Goal: Task Accomplishment & Management: Manage account settings

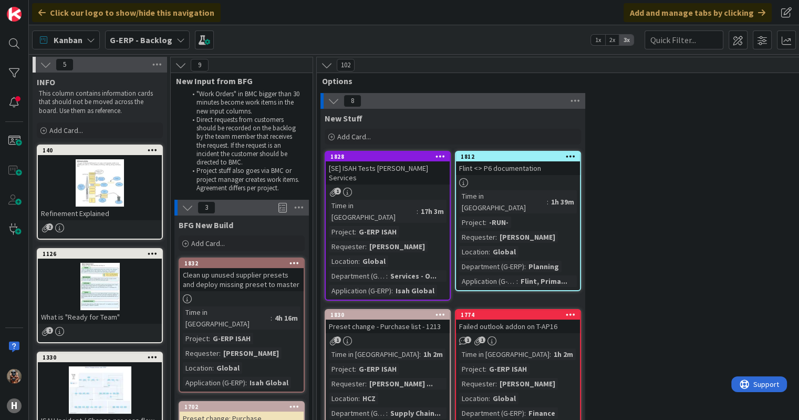
scroll to position [1006, 0]
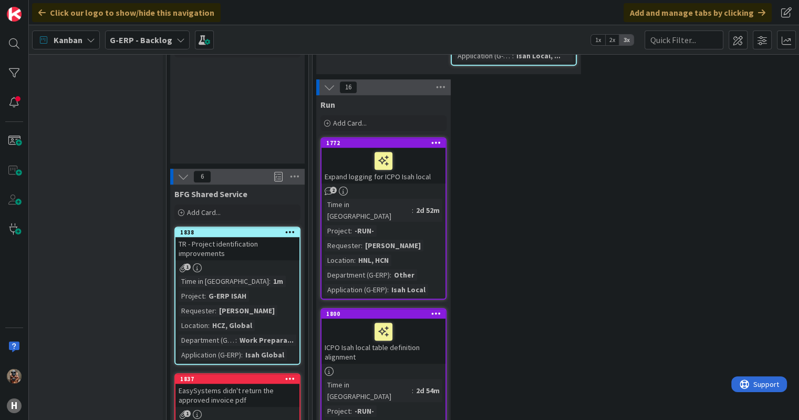
scroll to position [761, 4]
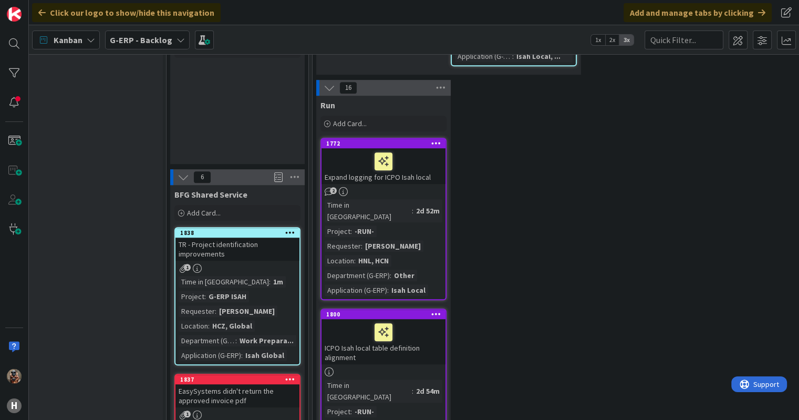
click at [170, 37] on div "G-ERP - Backlog" at bounding box center [147, 39] width 85 height 19
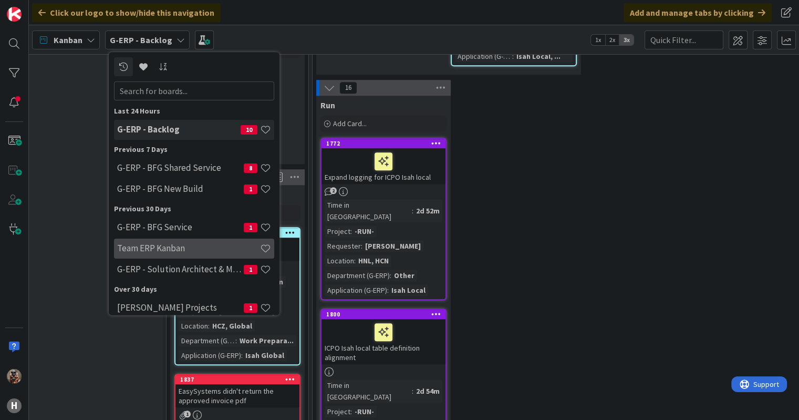
click at [189, 239] on div "Team ERP Kanban" at bounding box center [194, 249] width 160 height 20
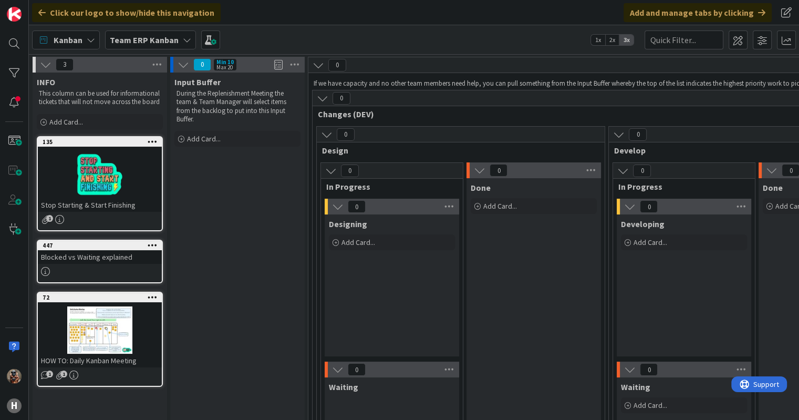
click at [146, 42] on b "Team ERP Kanban" at bounding box center [144, 40] width 69 height 11
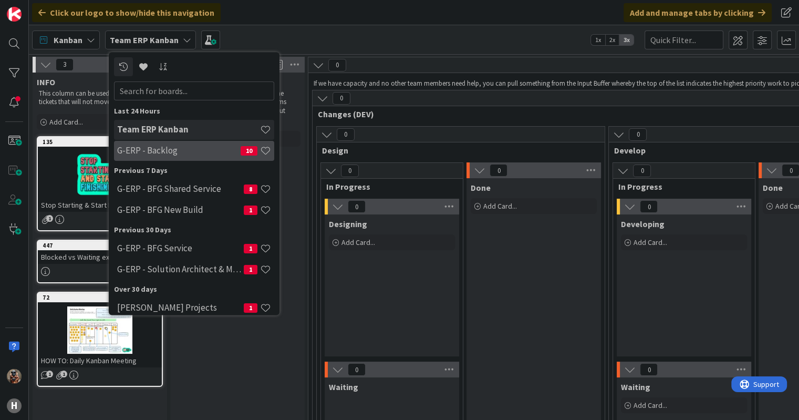
click at [183, 157] on div "G-ERP - Backlog 10" at bounding box center [194, 151] width 160 height 20
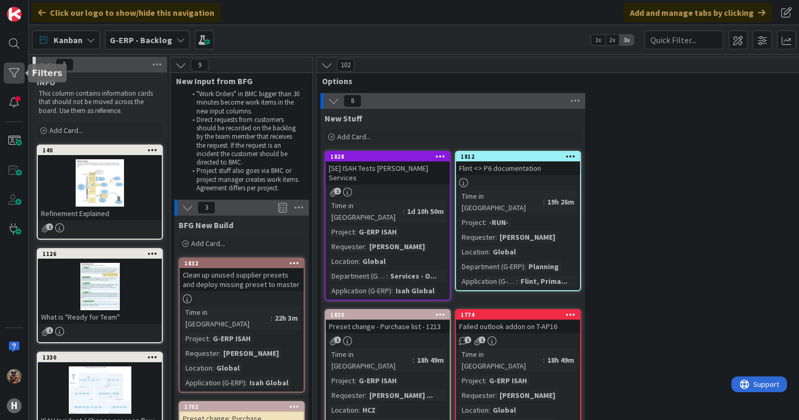
click at [16, 74] on div at bounding box center [14, 73] width 21 height 21
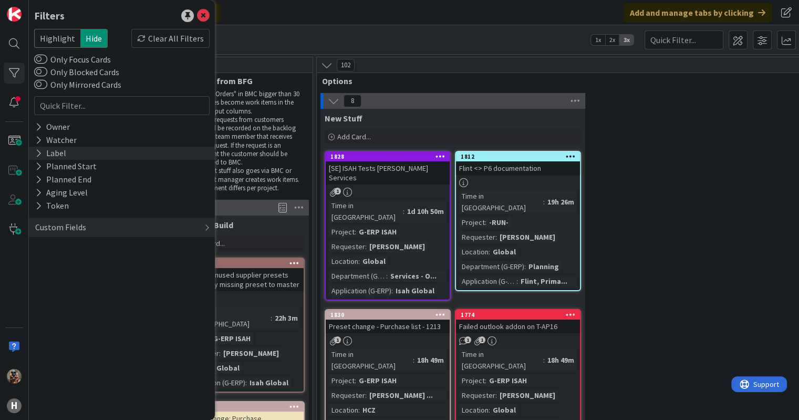
click at [88, 149] on div "Label" at bounding box center [122, 153] width 186 height 13
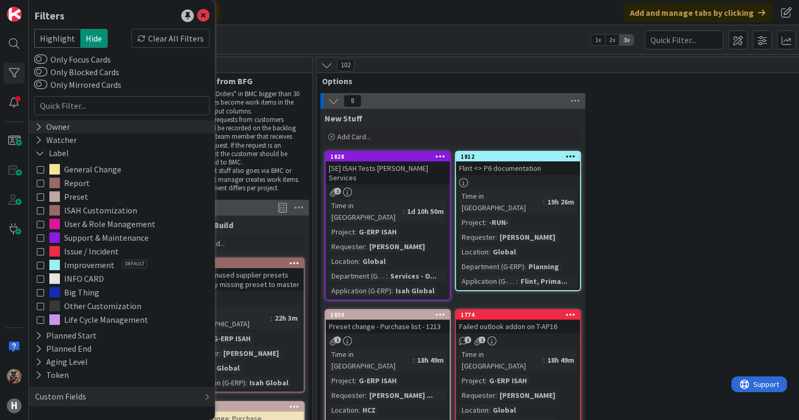
click at [83, 131] on div "Owner" at bounding box center [122, 126] width 186 height 13
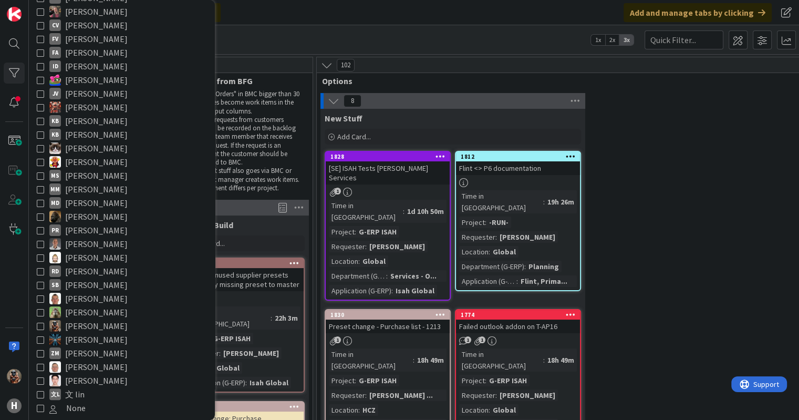
scroll to position [148, 0]
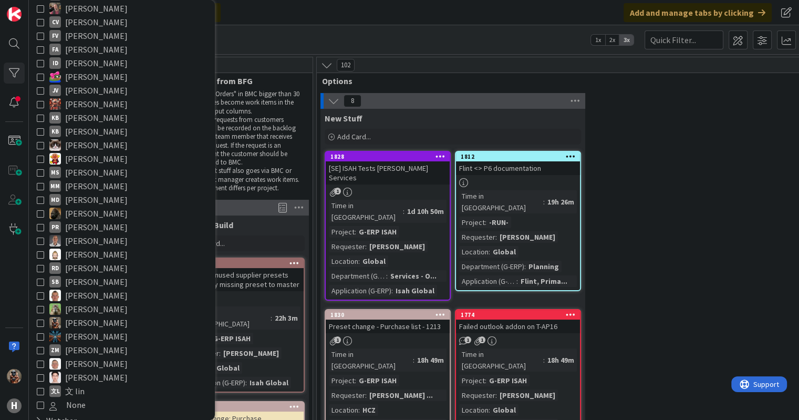
click at [81, 323] on span "[PERSON_NAME]" at bounding box center [96, 323] width 63 height 14
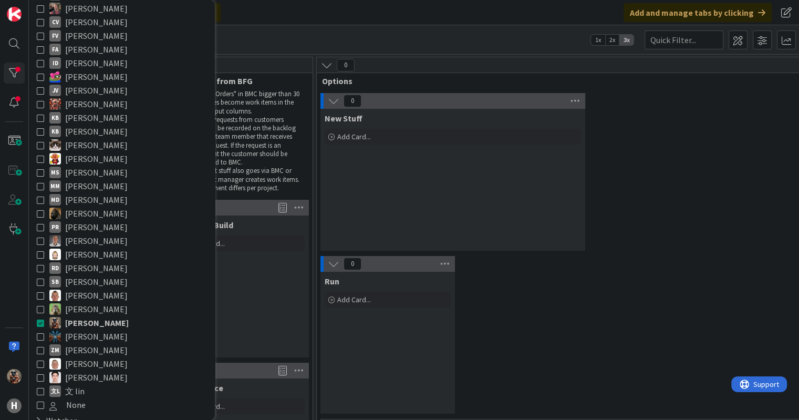
click at [500, 320] on div "0 Run Add Card..." at bounding box center [736, 337] width 834 height 163
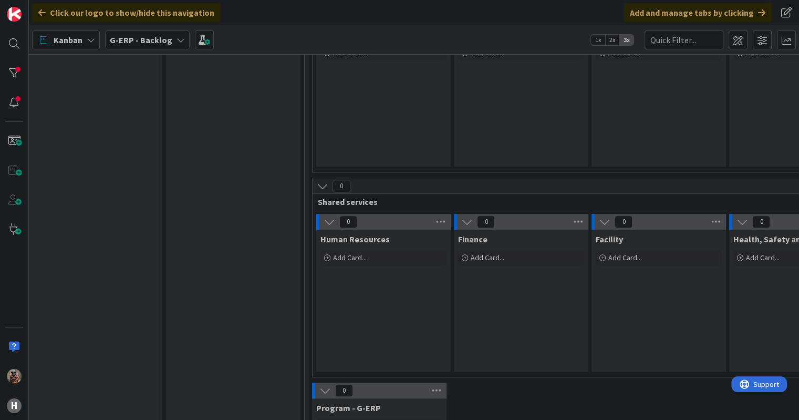
scroll to position [651, 10]
drag, startPoint x: 500, startPoint y: 320, endPoint x: 436, endPoint y: 316, distance: 64.7
click at [436, 316] on div "0 Human Resources Add Card... 0 Finance Add Card... 0 Facility Add Card... 0 He…" at bounding box center [588, 295] width 551 height 163
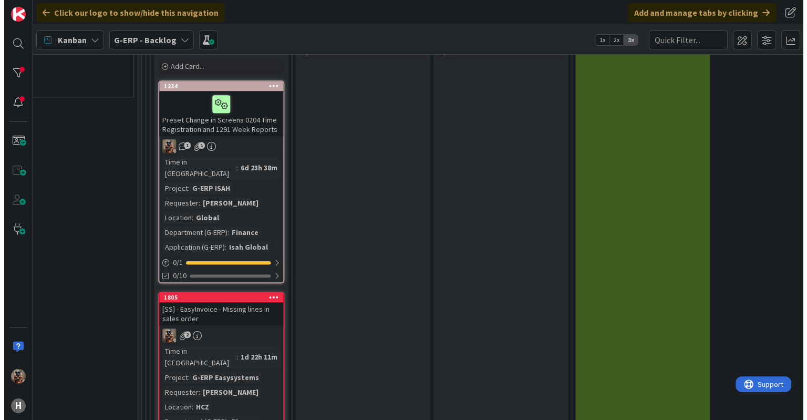
scroll to position [931, 998]
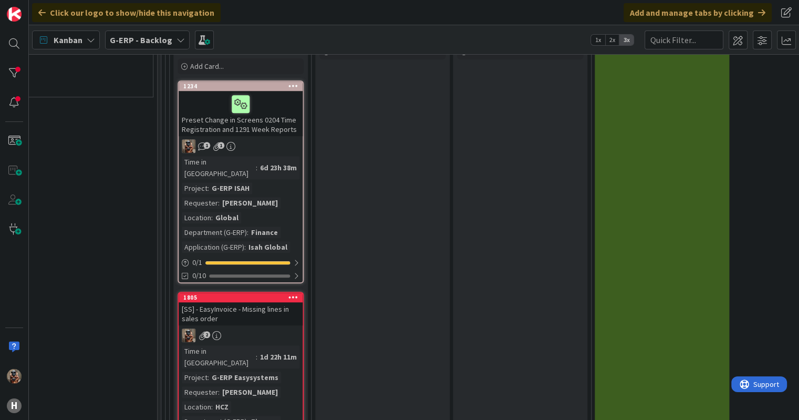
click at [287, 182] on div "Time in Column : 6d 23h 38m Project : G-ERP ISAH Requester : [PERSON_NAME] Loca…" at bounding box center [241, 204] width 118 height 97
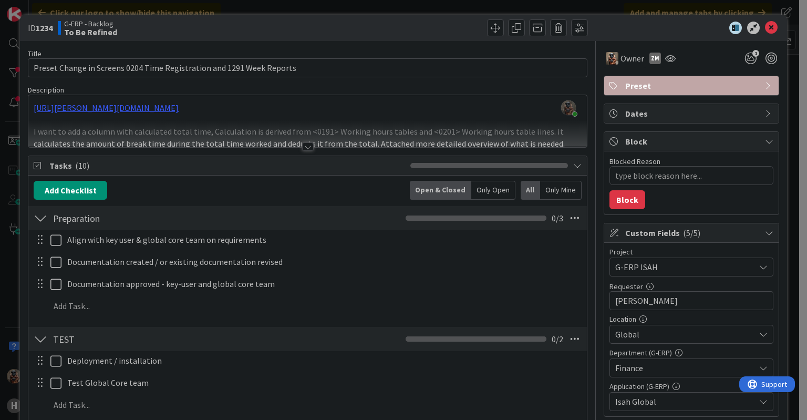
click at [312, 136] on div at bounding box center [307, 133] width 558 height 27
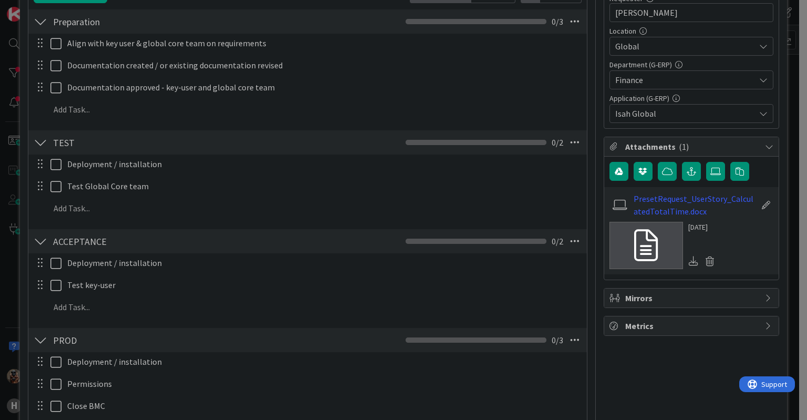
scroll to position [298, 0]
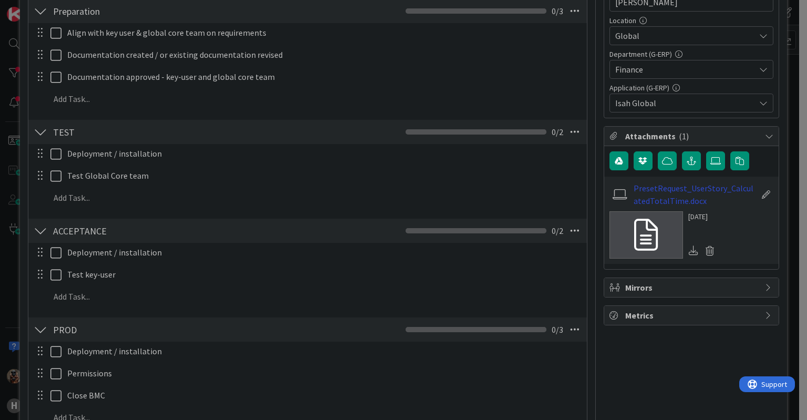
click at [656, 193] on link "PresetRequest_UserStory_CalculatedTotalTime.docx" at bounding box center [695, 194] width 122 height 25
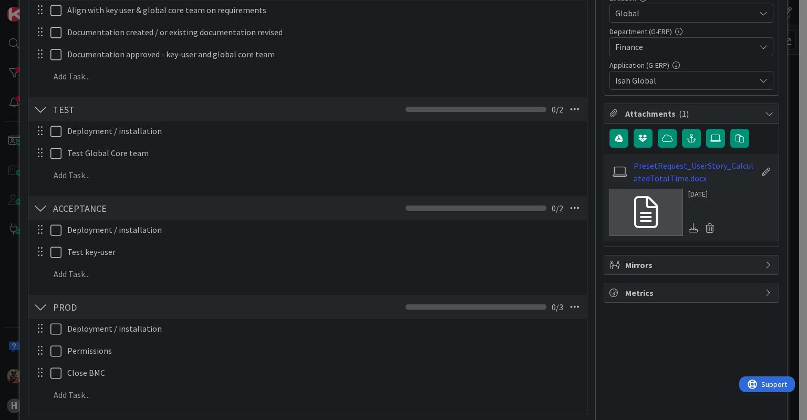
scroll to position [321, 0]
click at [674, 16] on span "Global" at bounding box center [685, 13] width 140 height 13
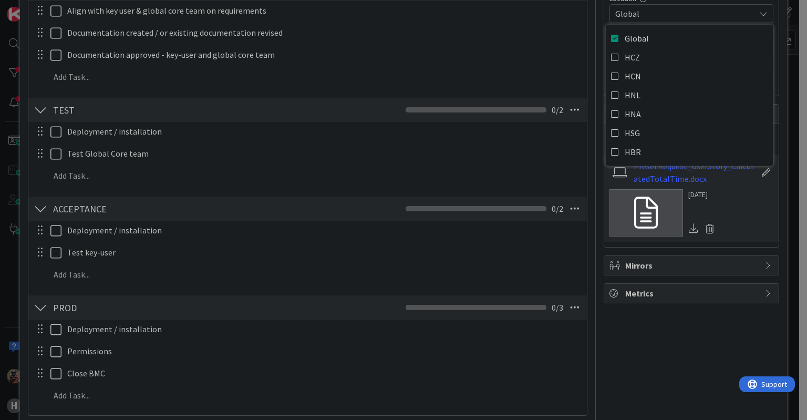
click at [421, 187] on div "Deployment / installation Update Cancel Test Global Core team Update Cancel Add…" at bounding box center [308, 155] width 548 height 67
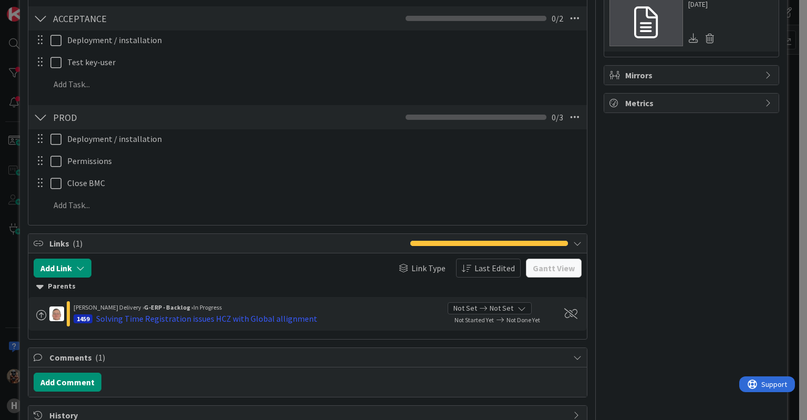
scroll to position [564, 0]
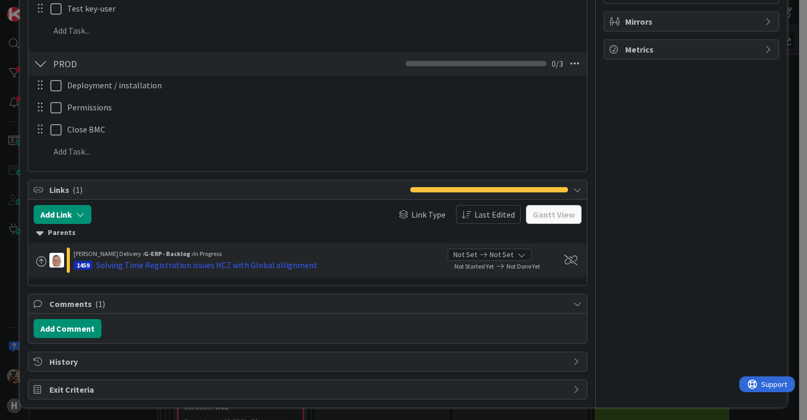
click at [253, 294] on div "Comments ( 1 )" at bounding box center [307, 303] width 558 height 19
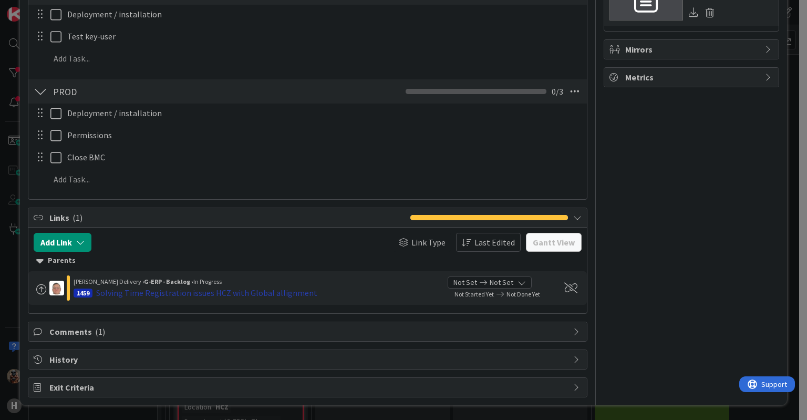
scroll to position [534, 0]
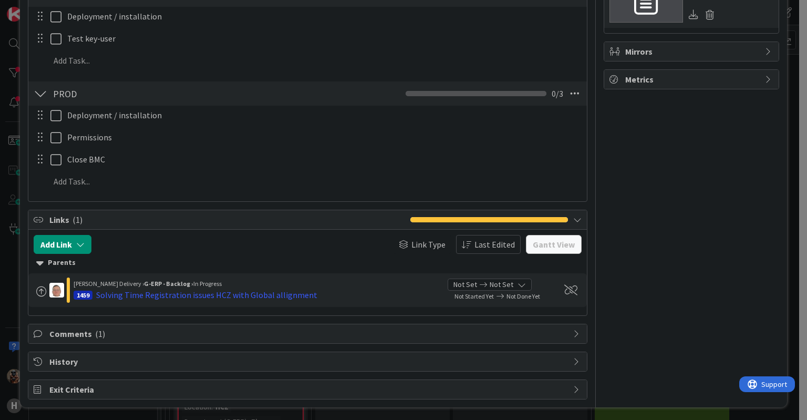
click at [554, 328] on span "Comments ( 1 )" at bounding box center [308, 333] width 518 height 13
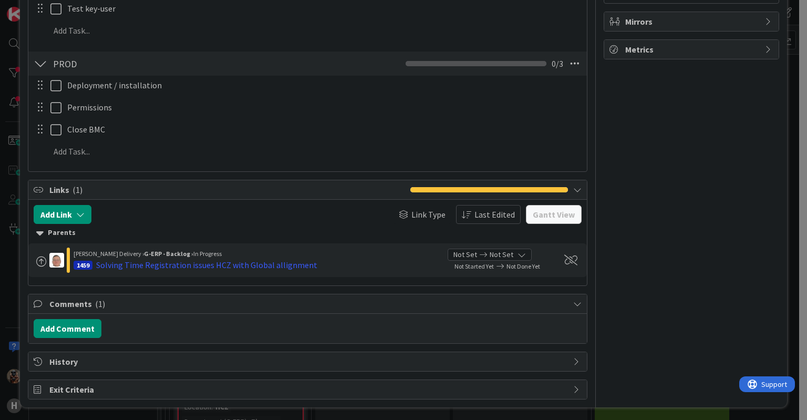
click at [84, 301] on span "Comments ( 1 )" at bounding box center [308, 303] width 518 height 13
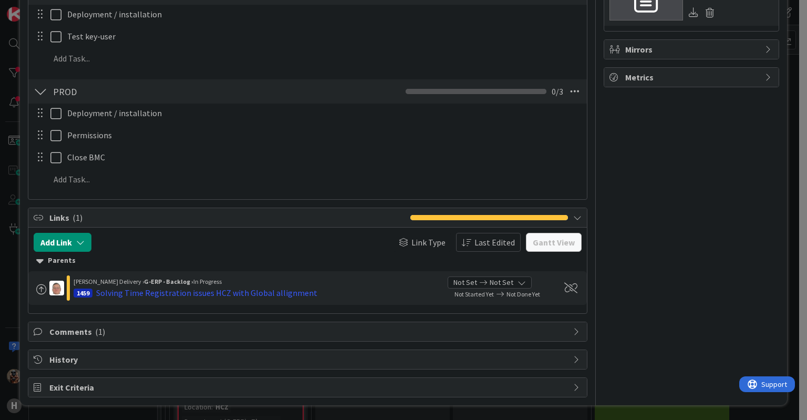
scroll to position [534, 0]
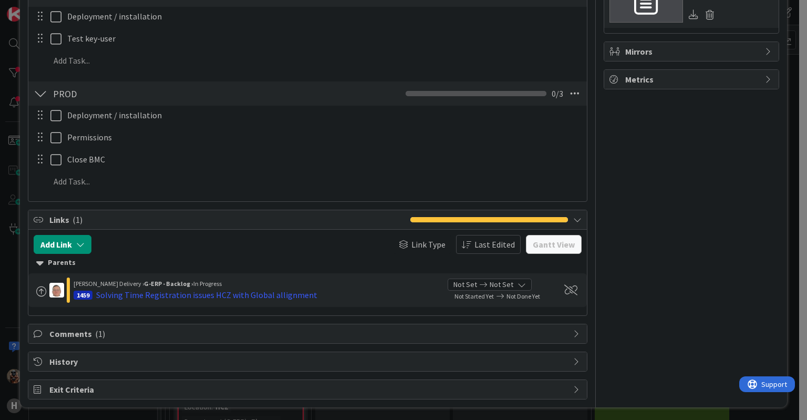
click at [154, 324] on div "Comments ( 1 )" at bounding box center [307, 334] width 559 height 20
click at [139, 334] on span "Comments ( 1 )" at bounding box center [308, 333] width 518 height 13
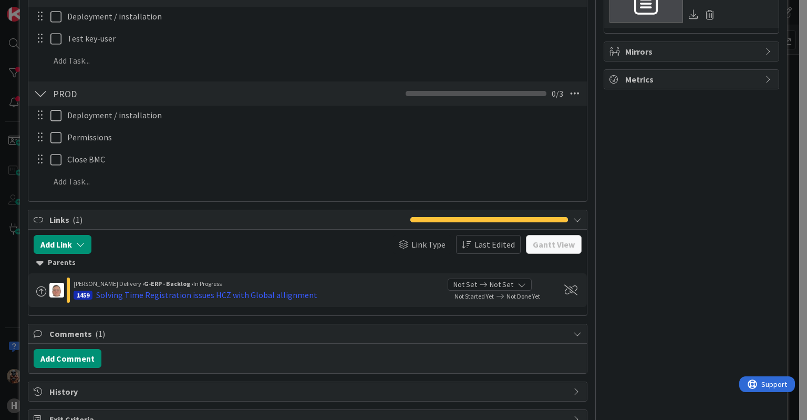
scroll to position [564, 0]
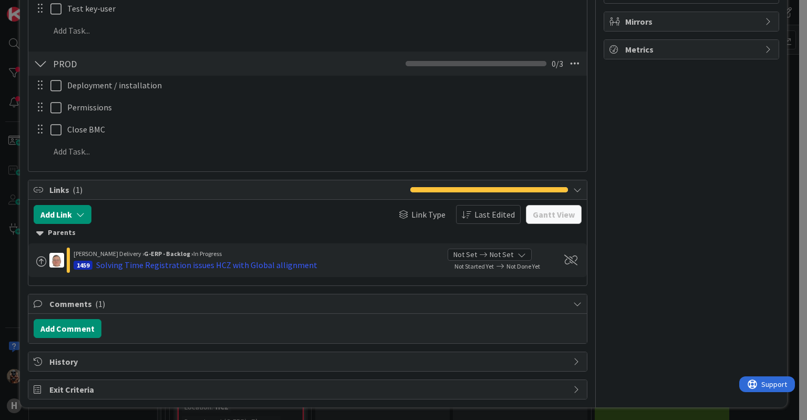
drag, startPoint x: 97, startPoint y: 304, endPoint x: 90, endPoint y: 310, distance: 8.6
click at [90, 310] on div "Comments ( 1 )" at bounding box center [307, 303] width 558 height 19
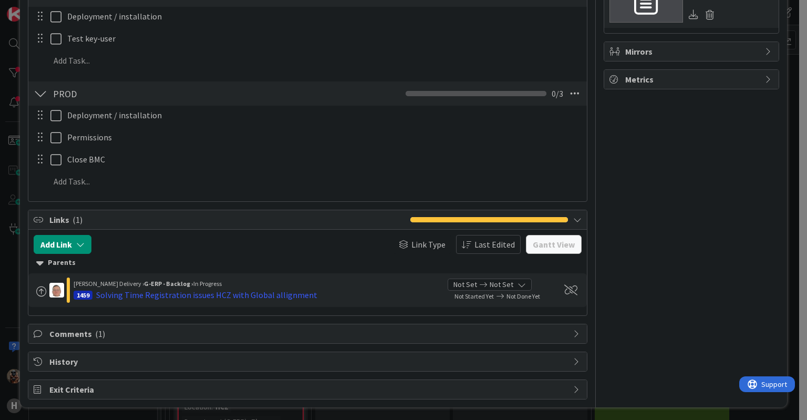
click at [150, 340] on div "Comments ( 1 )" at bounding box center [307, 333] width 558 height 19
type textarea "x"
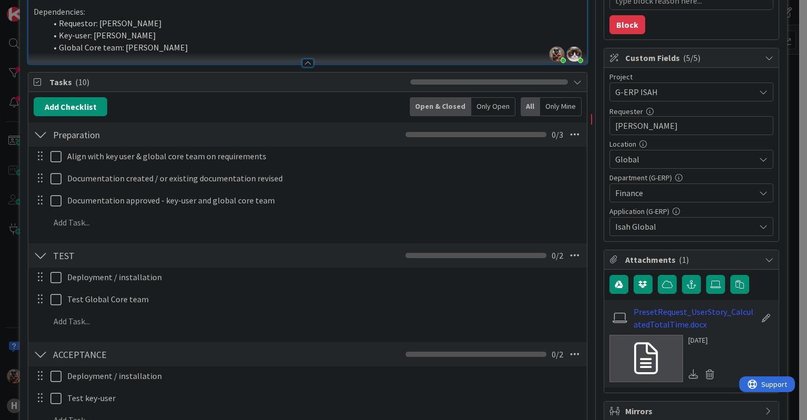
scroll to position [173, 0]
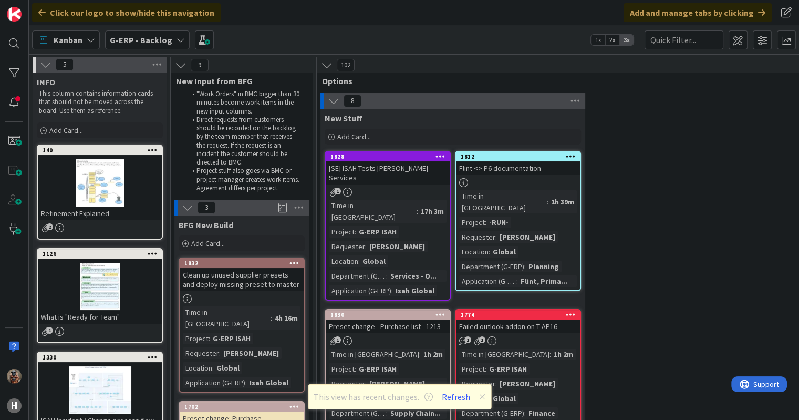
click at [123, 48] on div "G-ERP - Backlog" at bounding box center [147, 39] width 85 height 19
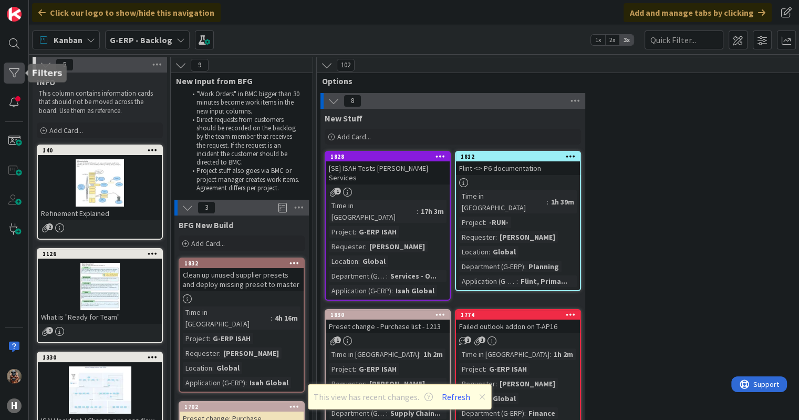
click at [6, 71] on div at bounding box center [14, 73] width 21 height 21
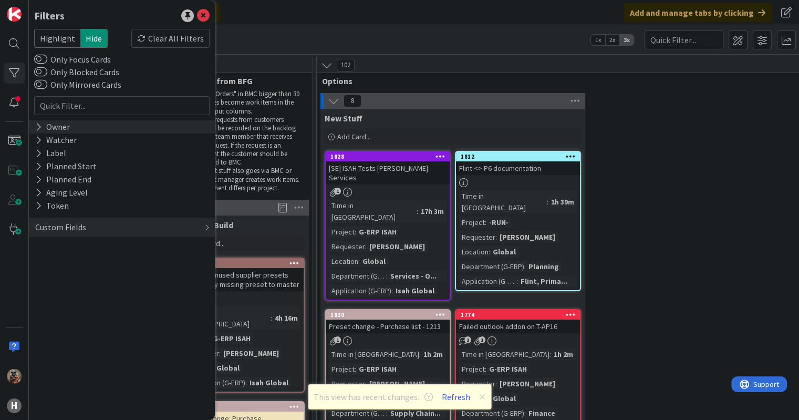
click at [86, 128] on div "Owner" at bounding box center [122, 126] width 186 height 13
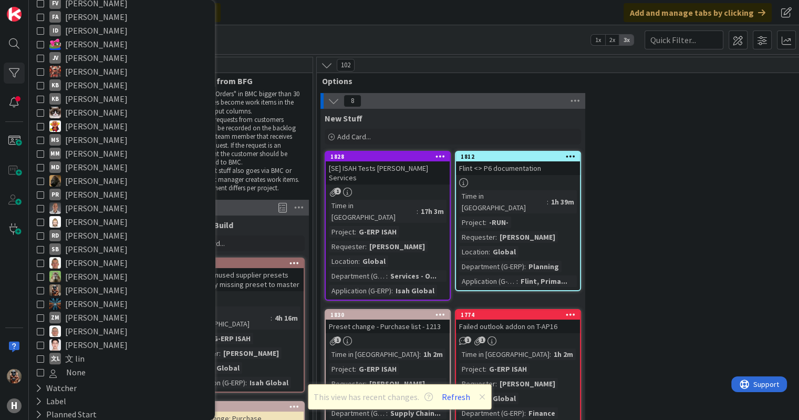
scroll to position [182, 0]
drag, startPoint x: 73, startPoint y: 289, endPoint x: 38, endPoint y: 291, distance: 34.7
click at [38, 291] on icon at bounding box center [40, 288] width 7 height 7
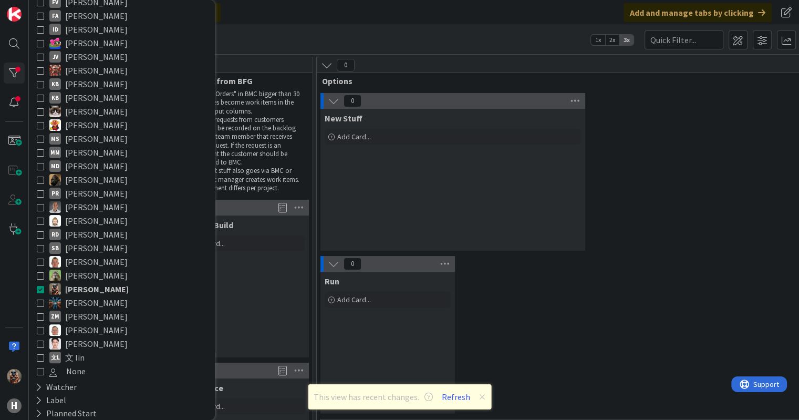
click at [549, 287] on div "0 Run Add Card..." at bounding box center [736, 337] width 834 height 163
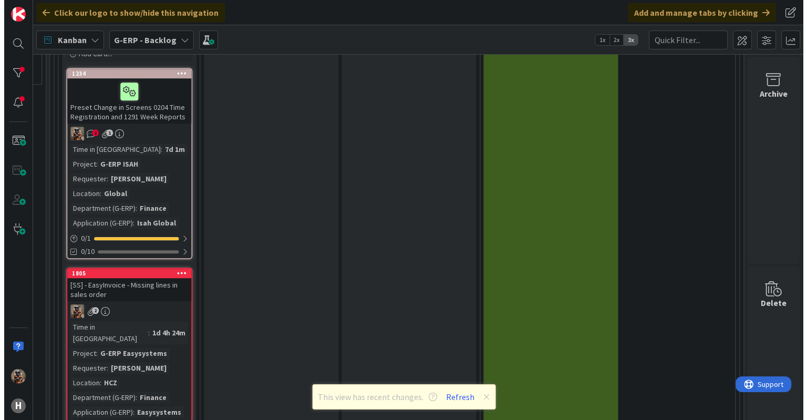
scroll to position [943, 1121]
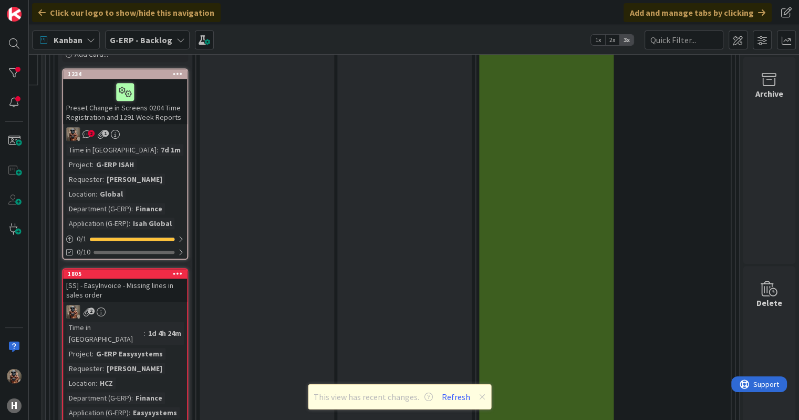
click at [130, 300] on link "1805 [SS] - EasyInvoice - Missing lines in sales order 2 Time in Column : 1d 4h…" at bounding box center [125, 345] width 126 height 154
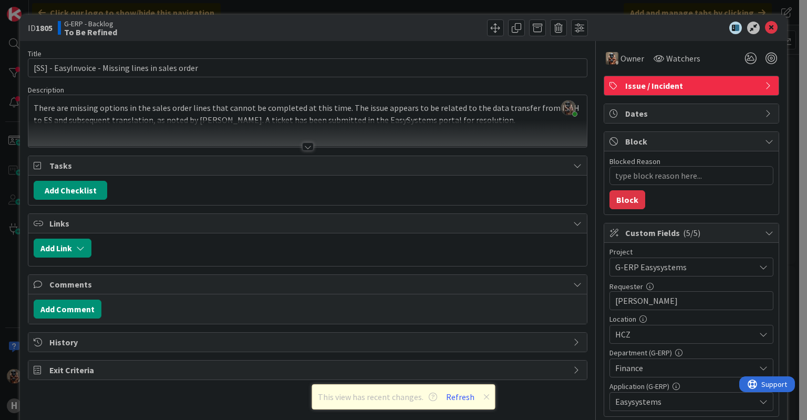
click at [285, 140] on div at bounding box center [307, 133] width 558 height 27
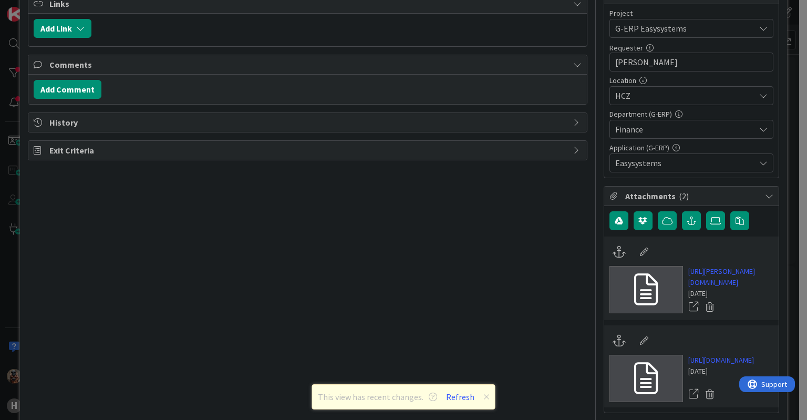
scroll to position [353, 0]
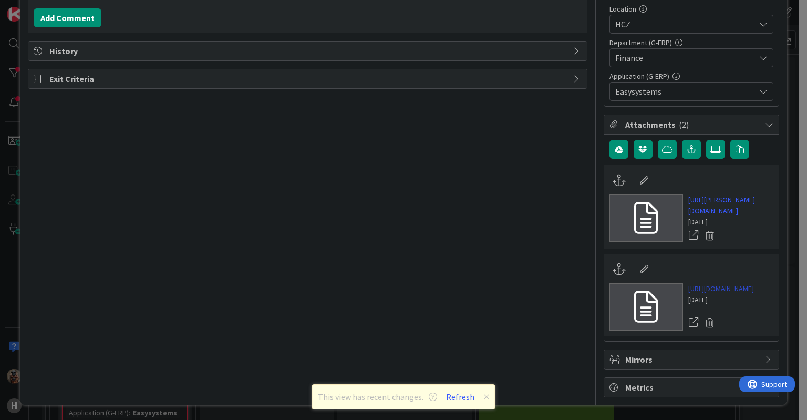
click at [704, 283] on link "https://support.easysystems.nl/workspace/0/item/96304" at bounding box center [721, 288] width 66 height 11
click at [706, 194] on link "https://huisman-smartit.onbmc.com/smartit/app/#/incident/AGGHEXFAF704DATBRDQQTB…" at bounding box center [730, 205] width 85 height 22
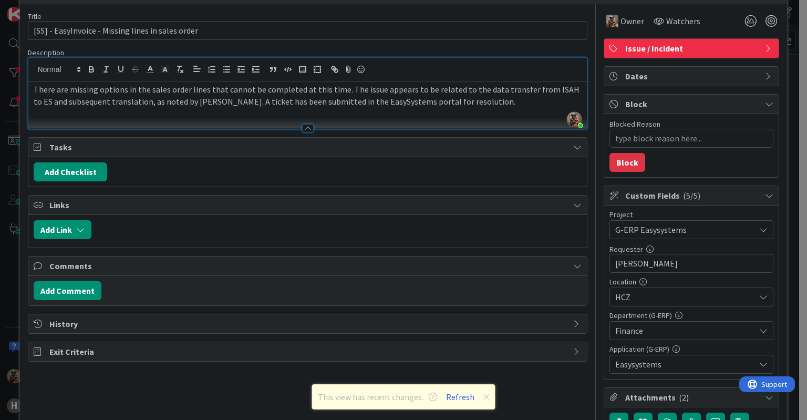
scroll to position [0, 0]
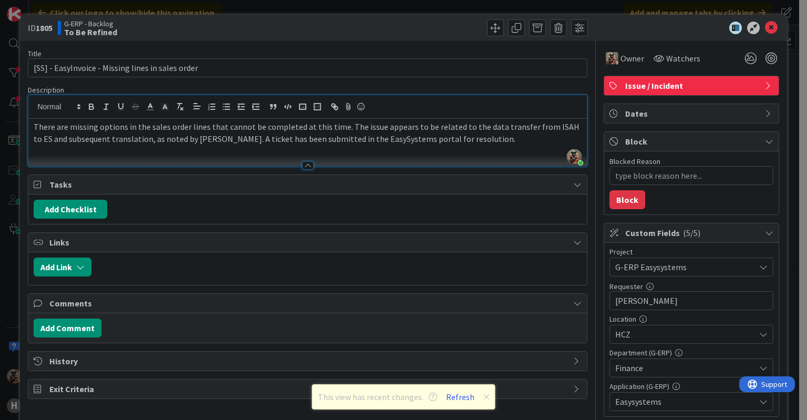
click at [259, 157] on div at bounding box center [307, 160] width 558 height 11
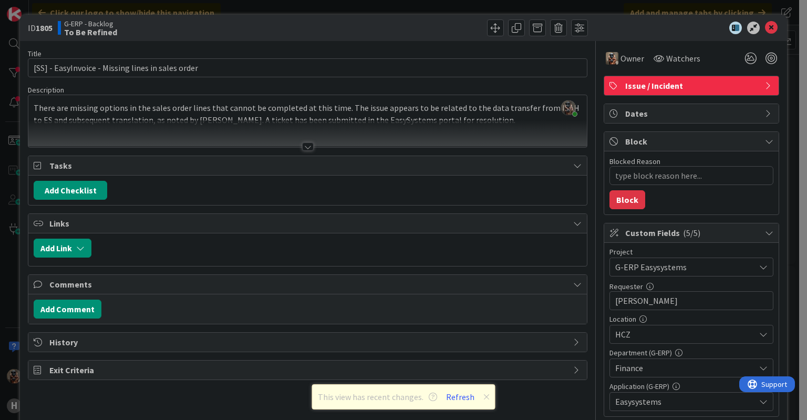
click at [294, 149] on div "Title 50 / 128 [SS] - EasyInvoice - Missing lines in sales order Description Vo…" at bounding box center [307, 374] width 559 height 666
click at [287, 153] on div "Title 50 / 128 [SS] - EasyInvoice - Missing lines in sales order Description Vo…" at bounding box center [307, 374] width 559 height 666
click at [302, 142] on div at bounding box center [308, 146] width 12 height 8
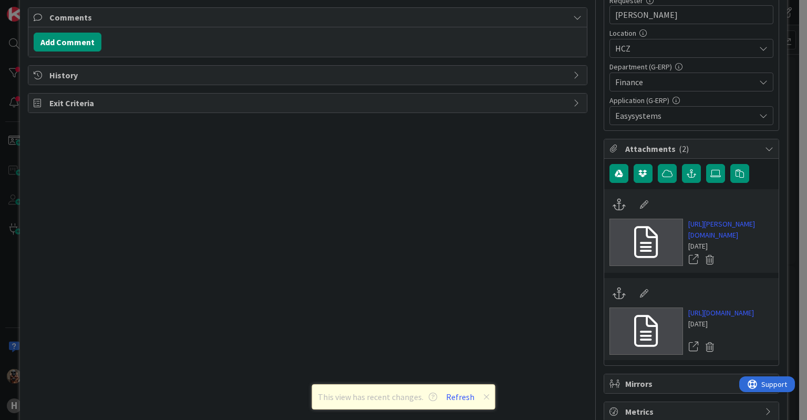
scroll to position [285, 0]
click at [486, 398] on icon at bounding box center [486, 397] width 6 height 8
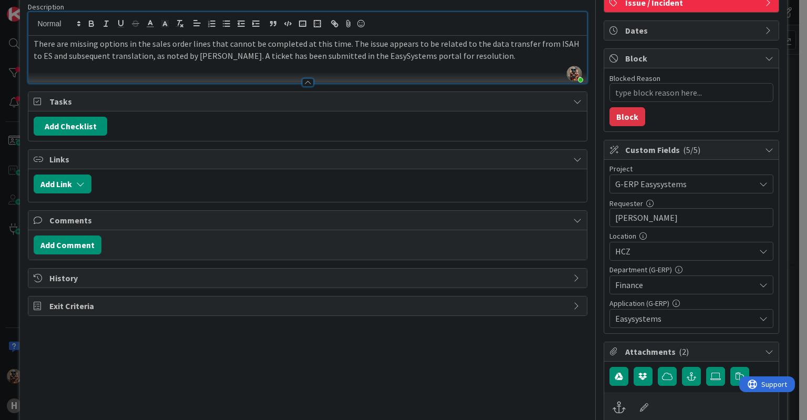
type textarea "x"
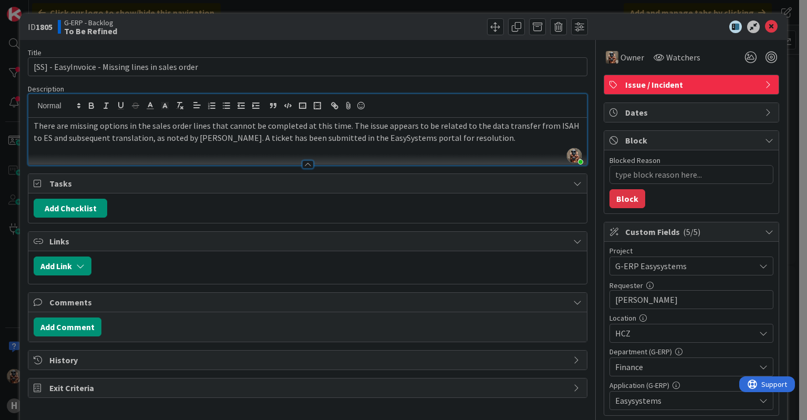
scroll to position [0, 0]
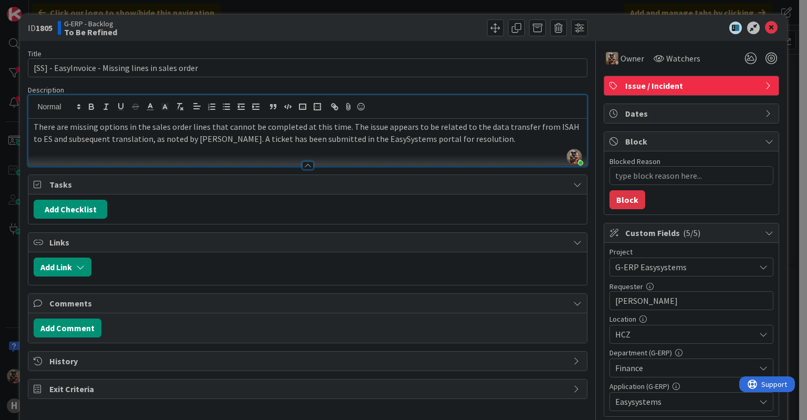
click at [327, 121] on p "There are missing options in the sales order lines that cannot be completed at …" at bounding box center [308, 133] width 548 height 24
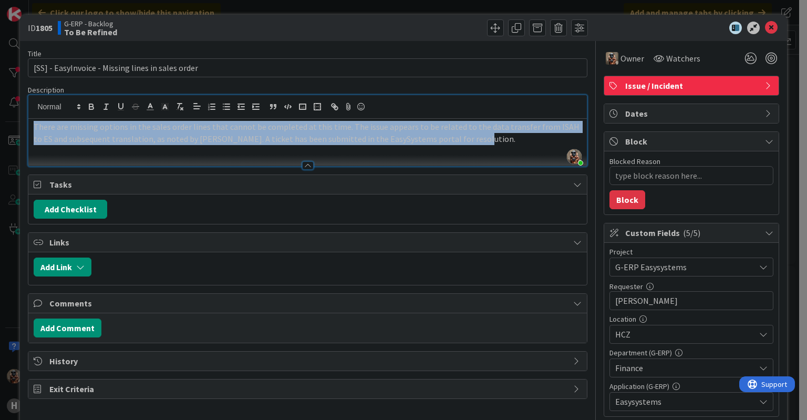
click at [327, 121] on p "There are missing options in the sales order lines that cannot be completed at …" at bounding box center [308, 133] width 548 height 24
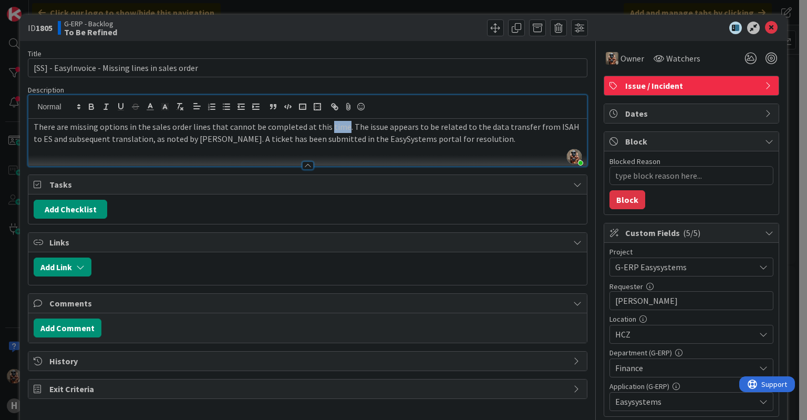
click at [327, 121] on p "There are missing options in the sales order lines that cannot be completed at …" at bounding box center [308, 133] width 548 height 24
click at [393, 53] on div "Title 50 / 128" at bounding box center [307, 53] width 559 height 9
click at [325, 164] on div at bounding box center [307, 161] width 558 height 11
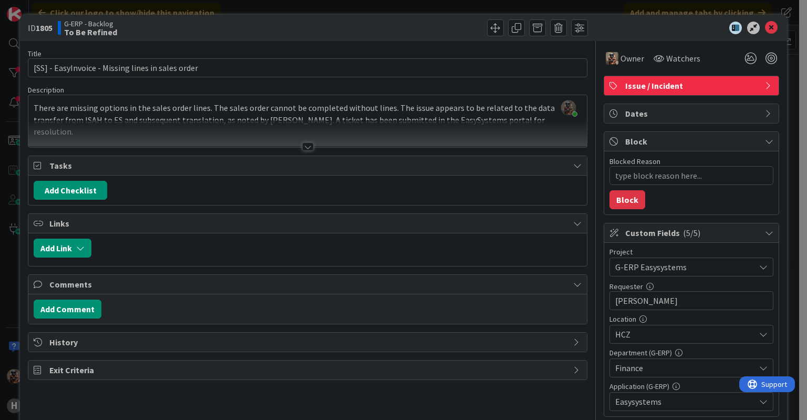
click at [350, 144] on div at bounding box center [307, 133] width 558 height 27
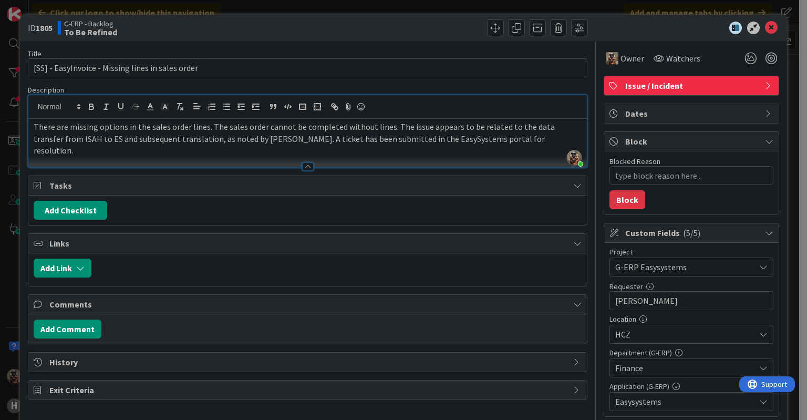
click at [604, 177] on div "Blocked Reason 0 / 256 Block" at bounding box center [691, 182] width 174 height 63
click at [582, 153] on div "Title 50 / 128 [SS] - EasyInvoice - Missing lines in sales order Description Vo…" at bounding box center [403, 374] width 751 height 666
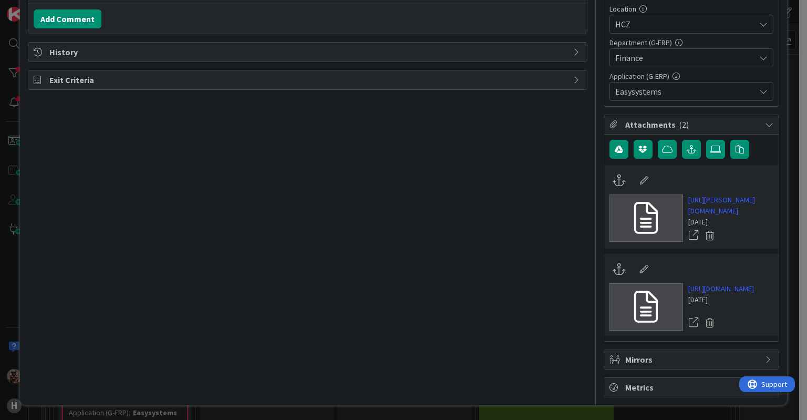
scroll to position [353, 0]
type textarea "x"
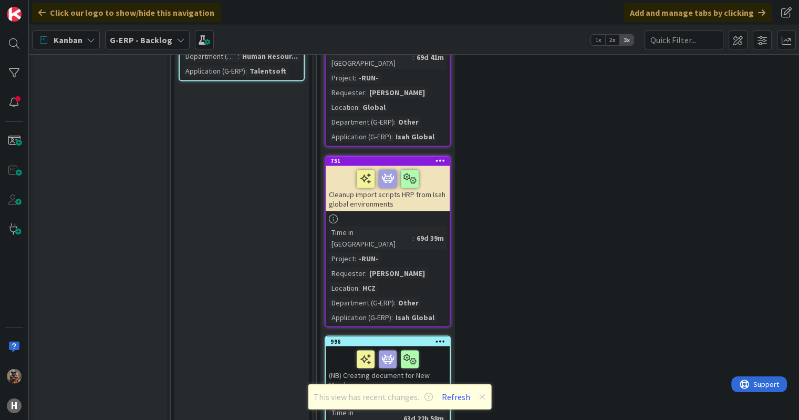
scroll to position [1834, 0]
